Goal: Information Seeking & Learning: Stay updated

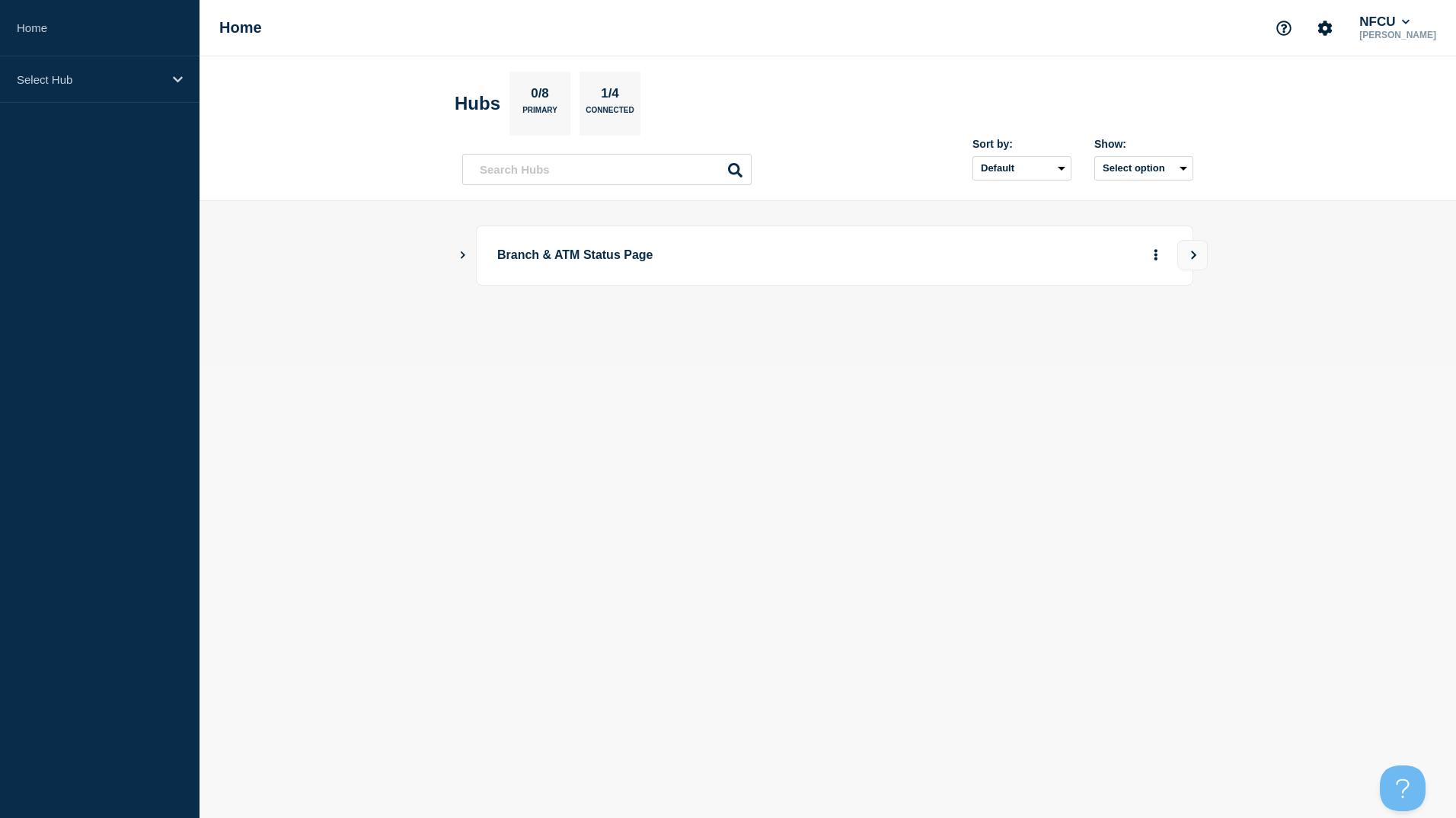
click at [461, 254] on icon "Show Connected Hubs" at bounding box center [463, 255] width 10 height 8
click at [465, 255] on icon "Show Connected Hubs" at bounding box center [463, 255] width 10 height 8
click at [1101, 337] on button "See overview" at bounding box center [1103, 332] width 81 height 30
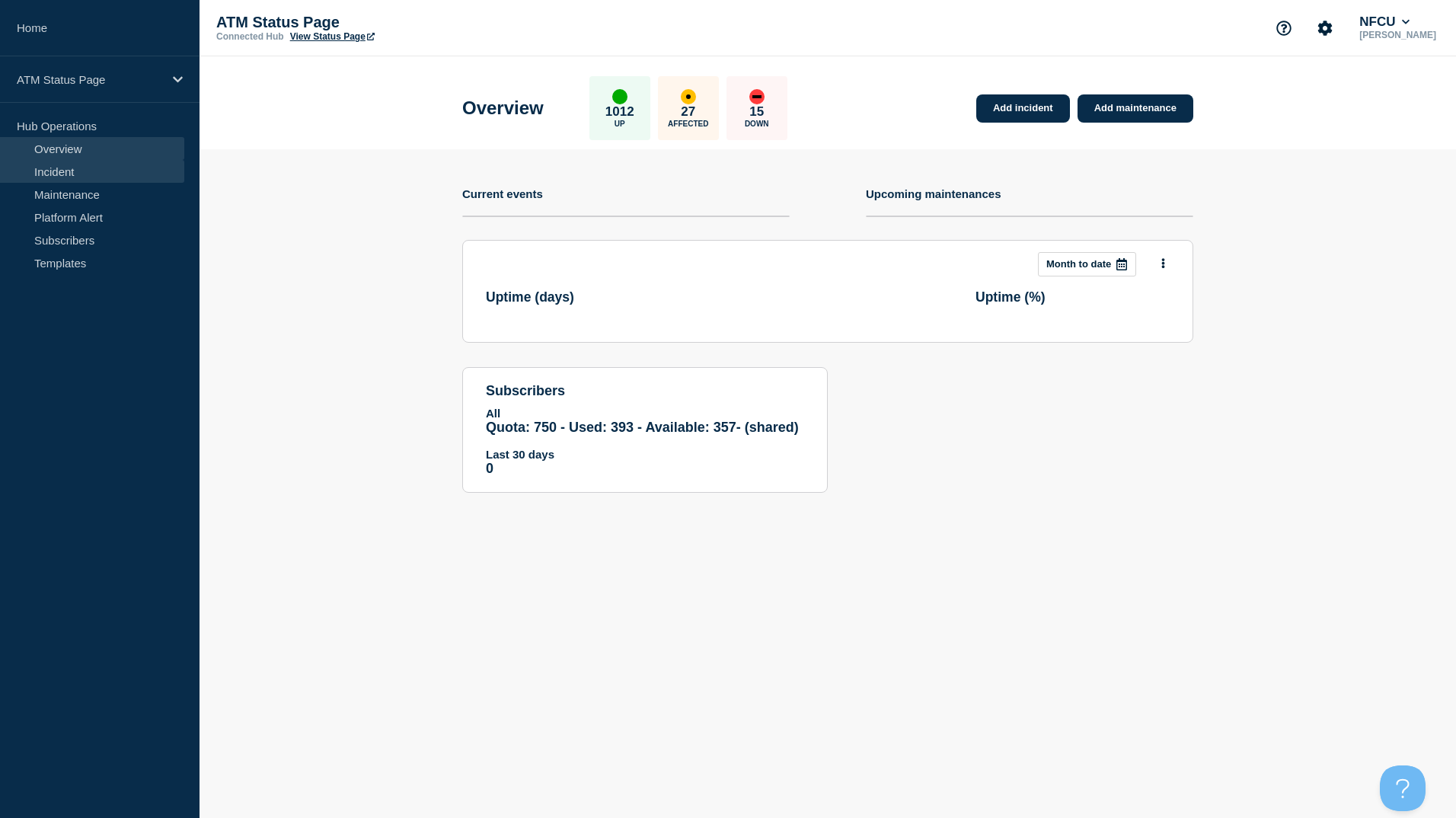
click at [44, 179] on link "Incident" at bounding box center [92, 171] width 184 height 23
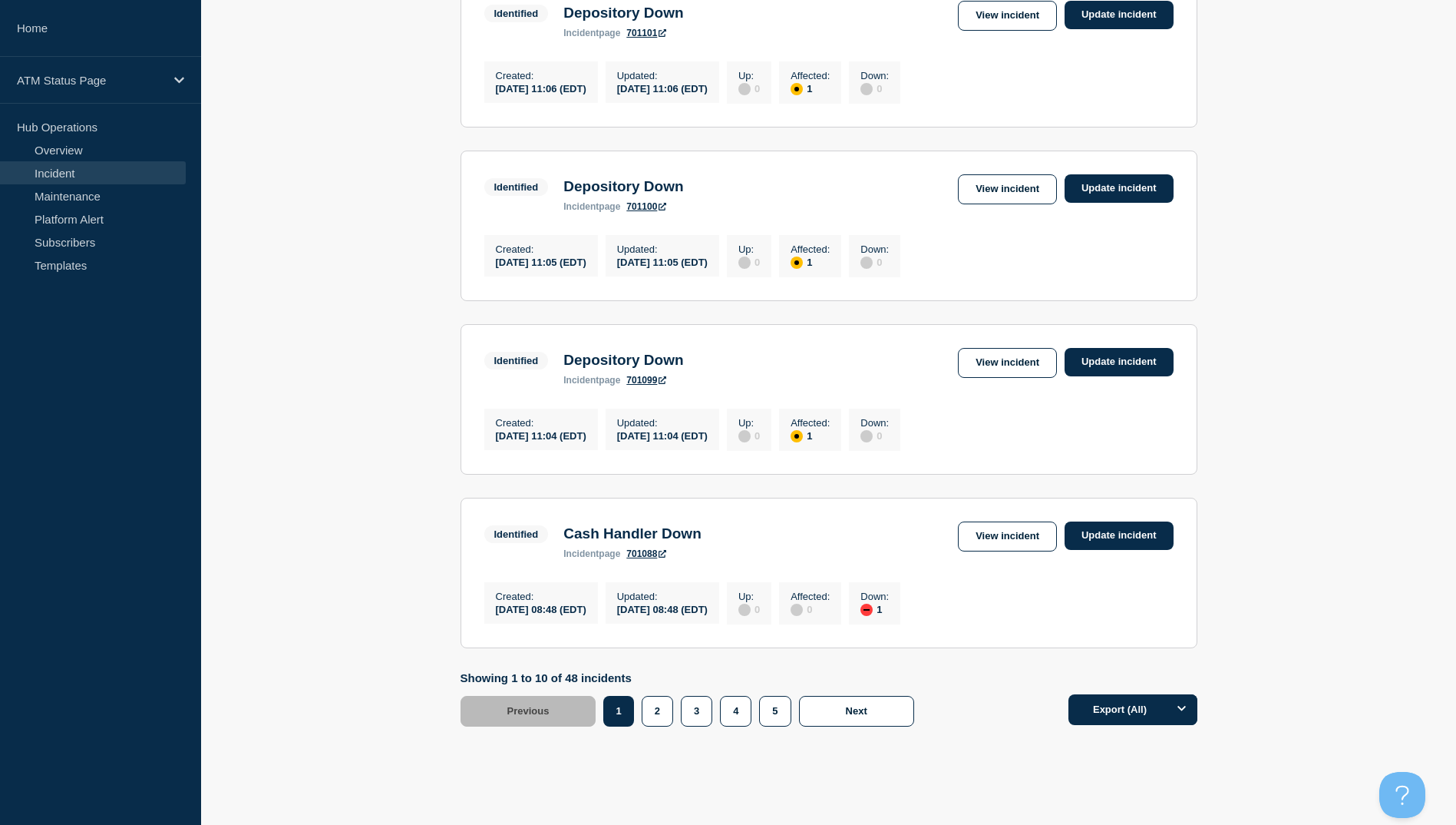
scroll to position [1476, 0]
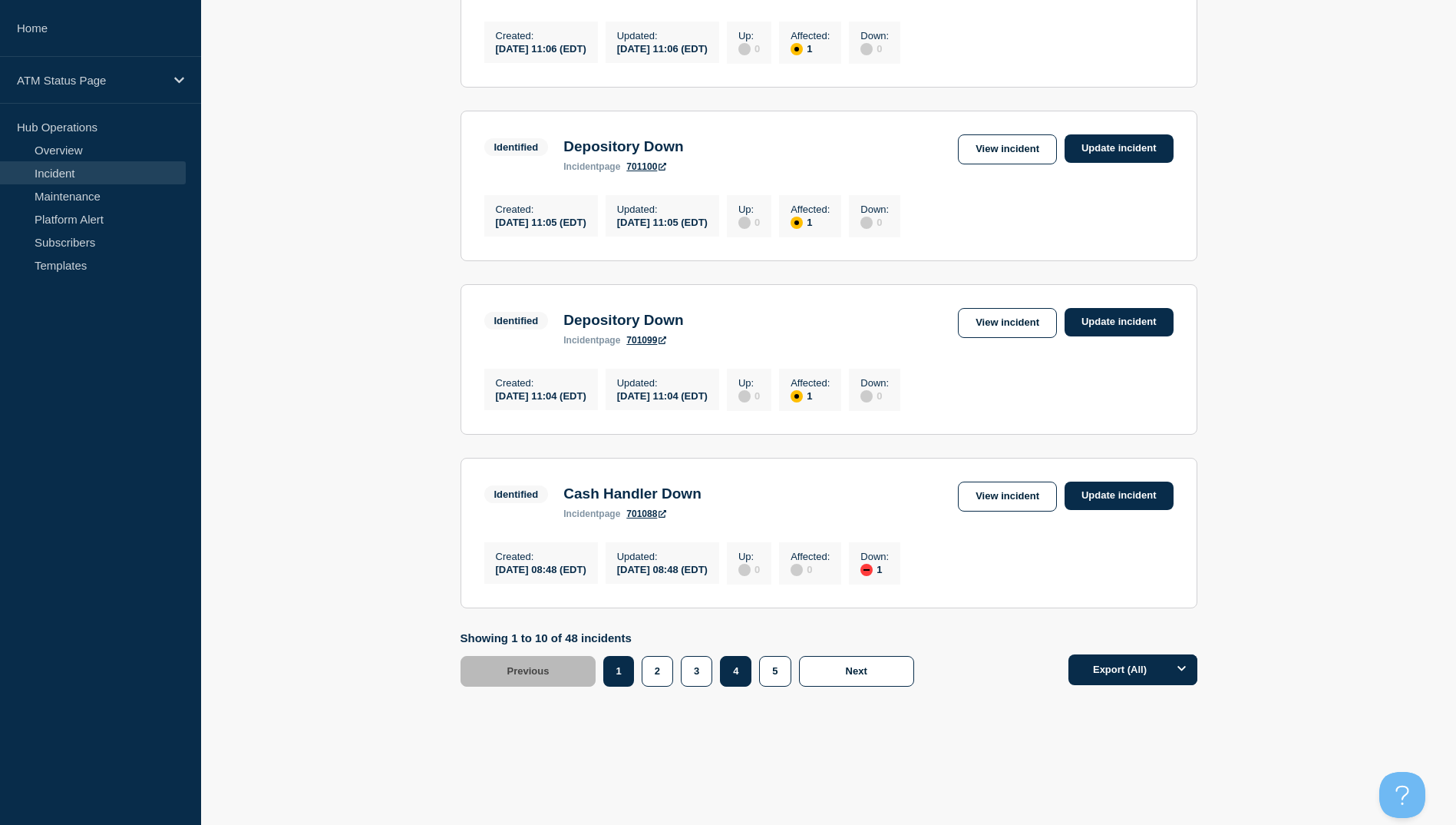
click at [738, 671] on button "4" at bounding box center [735, 671] width 31 height 30
